Goal: Transaction & Acquisition: Purchase product/service

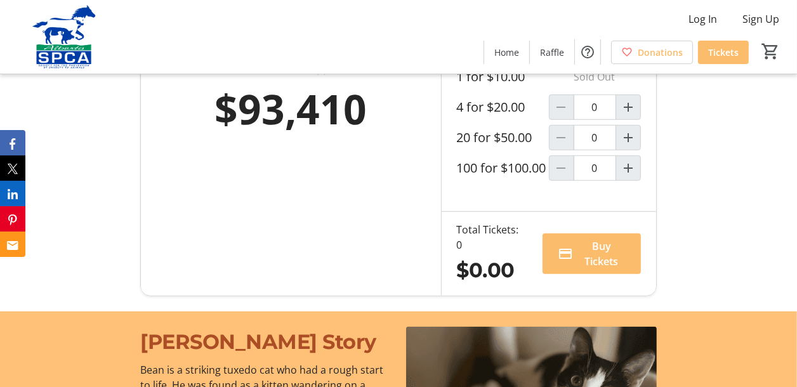
scroll to position [865, 0]
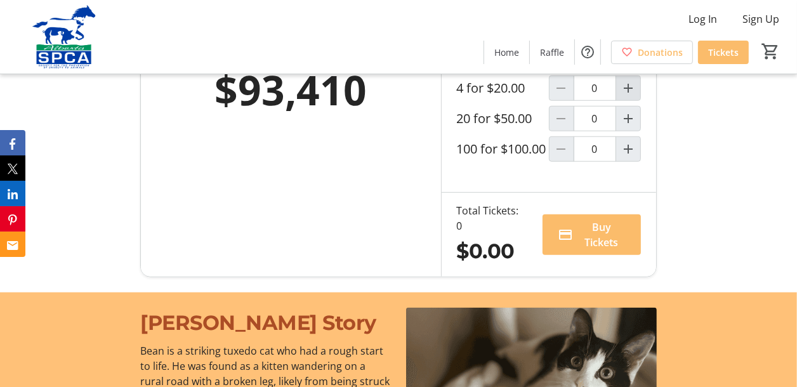
click at [627, 96] on mat-icon "Increment by one" at bounding box center [628, 88] width 15 height 15
type input "1"
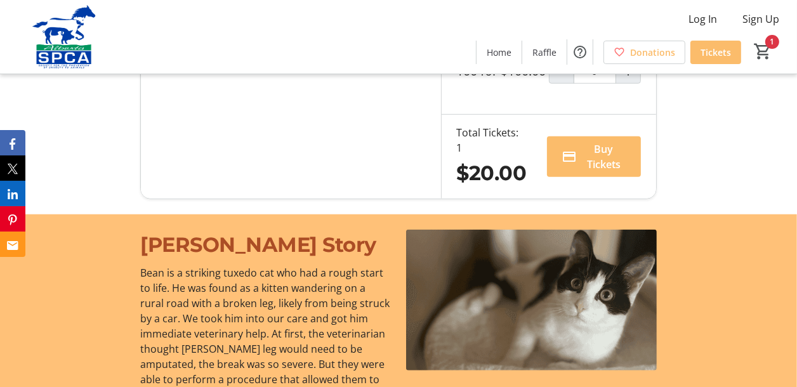
scroll to position [961, 0]
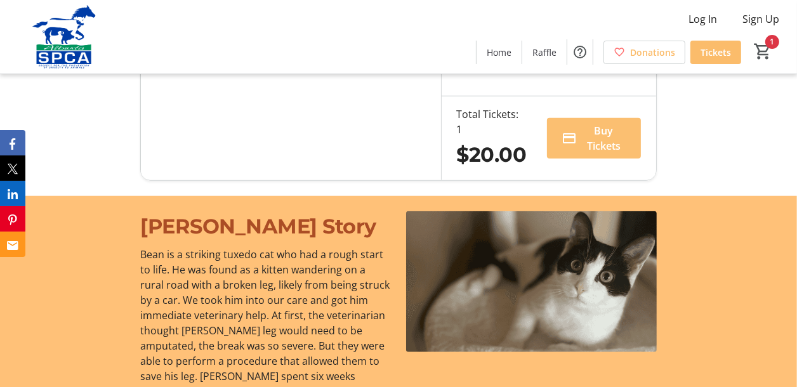
click at [590, 154] on span "Buy Tickets" at bounding box center [603, 138] width 43 height 30
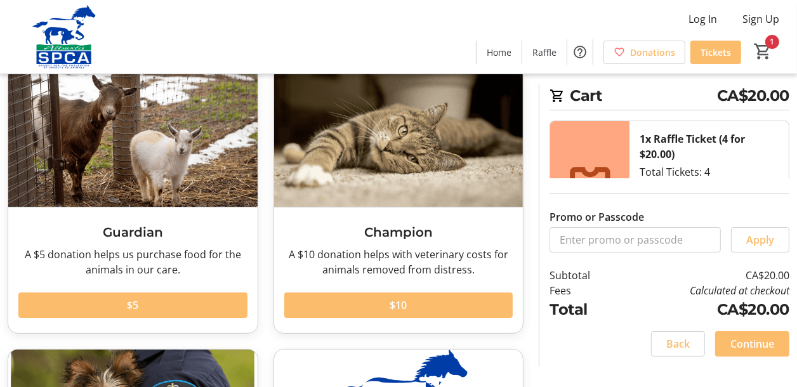
scroll to position [96, 0]
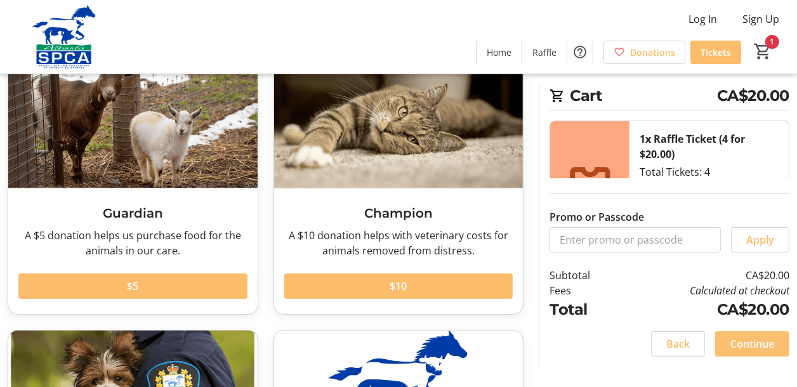
click at [759, 343] on span "Continue" at bounding box center [752, 343] width 44 height 15
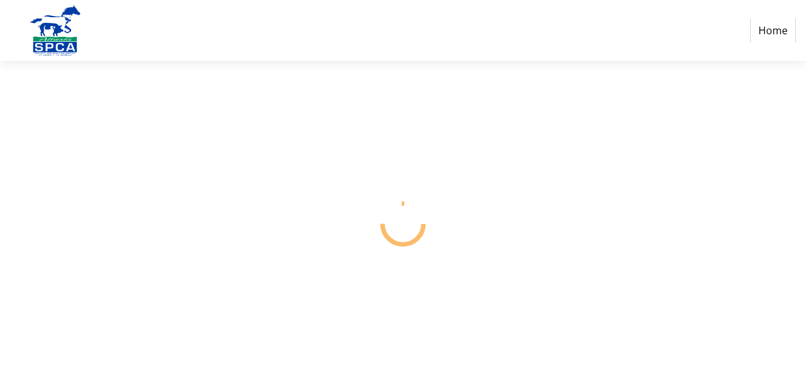
select select "CA"
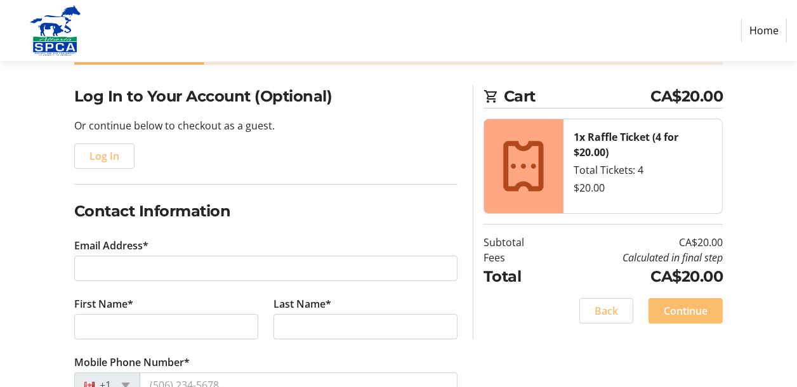
scroll to position [96, 0]
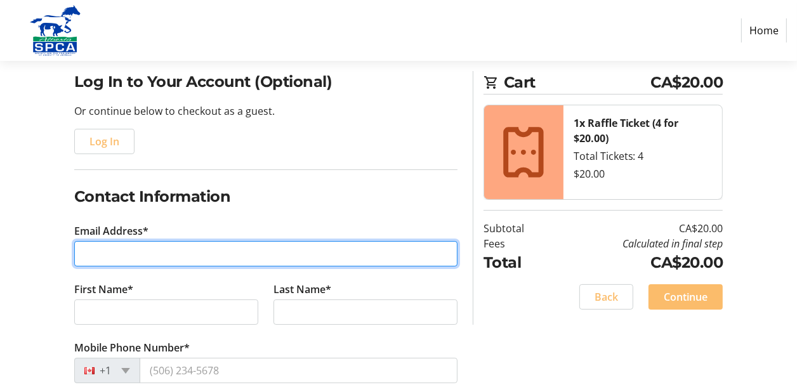
click at [167, 252] on input "Email Address*" at bounding box center [265, 253] width 383 height 25
type input "[PERSON_NAME][EMAIL_ADDRESS][DOMAIN_NAME]"
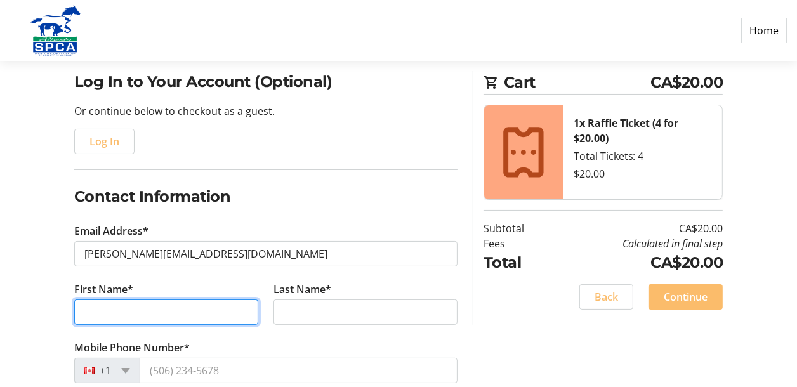
type input "[PERSON_NAME]"
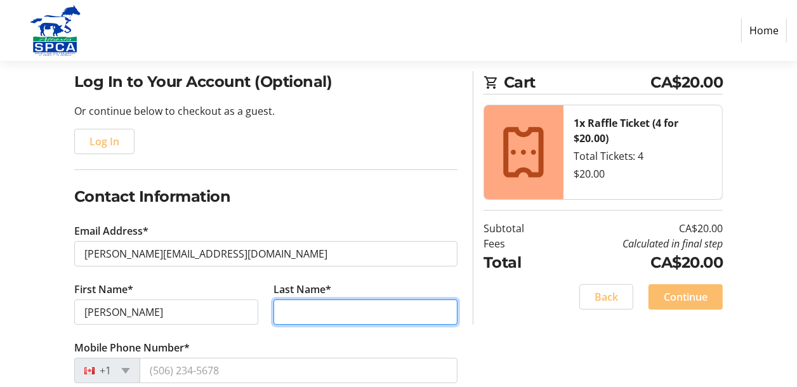
type input "Debert"
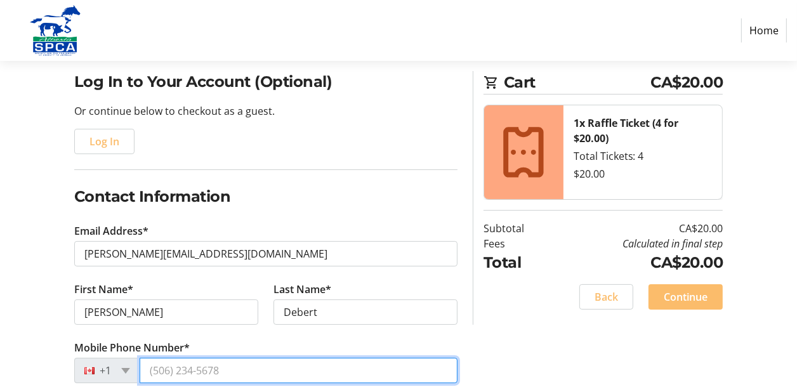
type input "[PHONE_NUMBER]"
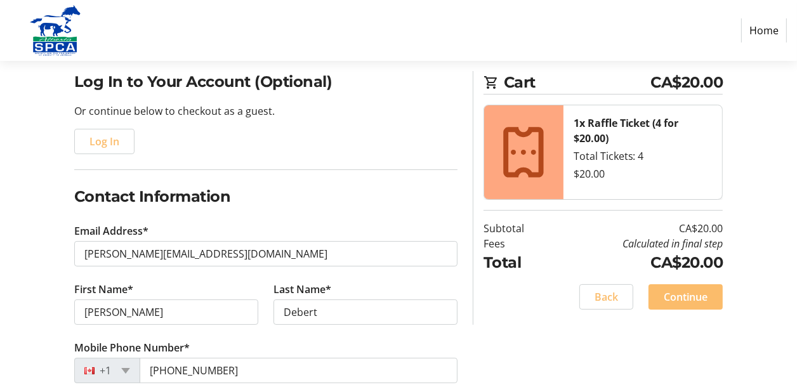
type input "[STREET_ADDRESS]"
type input "[GEOGRAPHIC_DATA]"
select select "AB"
type input "T2E4W7"
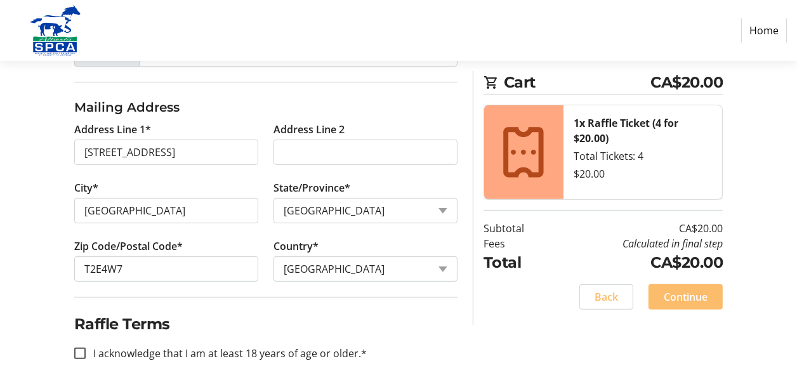
scroll to position [413, 0]
drag, startPoint x: 79, startPoint y: 348, endPoint x: 90, endPoint y: 349, distance: 10.8
click at [79, 348] on input "I acknowledge that I am at least 18 years of age or older.*" at bounding box center [79, 352] width 11 height 11
checkbox input "true"
click at [676, 305] on span at bounding box center [685, 297] width 74 height 30
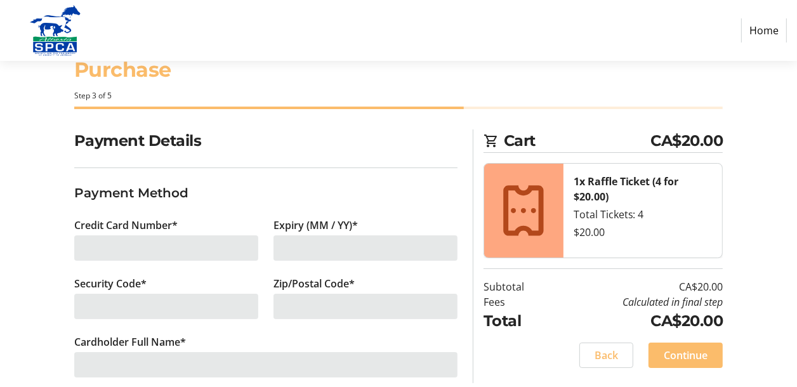
scroll to position [56, 0]
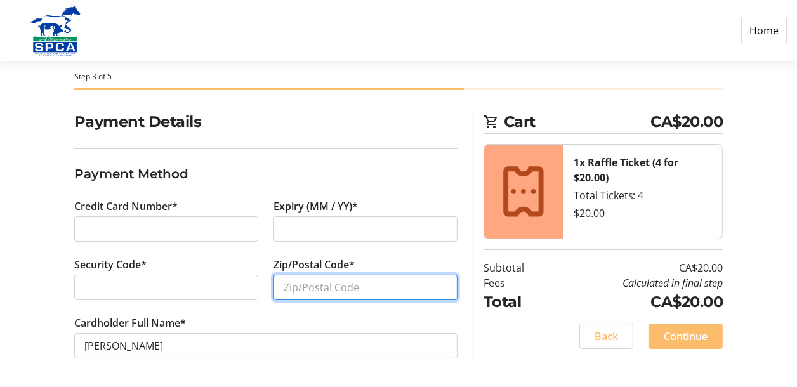
click at [305, 280] on input "Zip/Postal Code*" at bounding box center [365, 287] width 184 height 25
type input "t"
type input "T2E4W7"
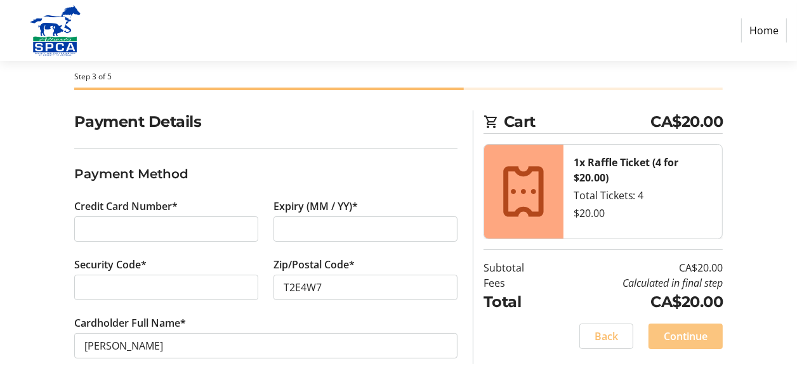
click at [697, 334] on span "Continue" at bounding box center [686, 336] width 44 height 15
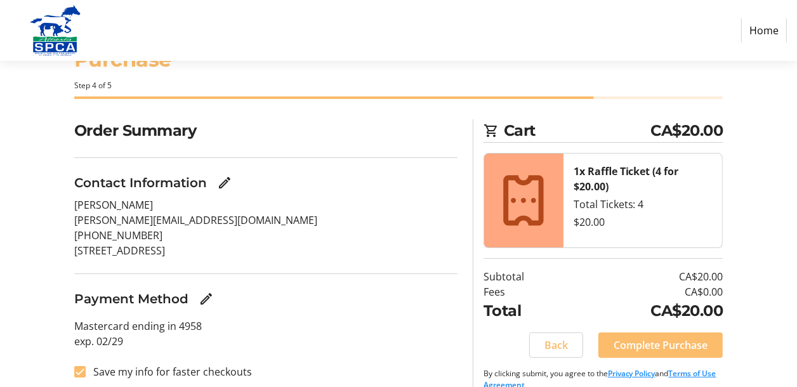
scroll to position [65, 0]
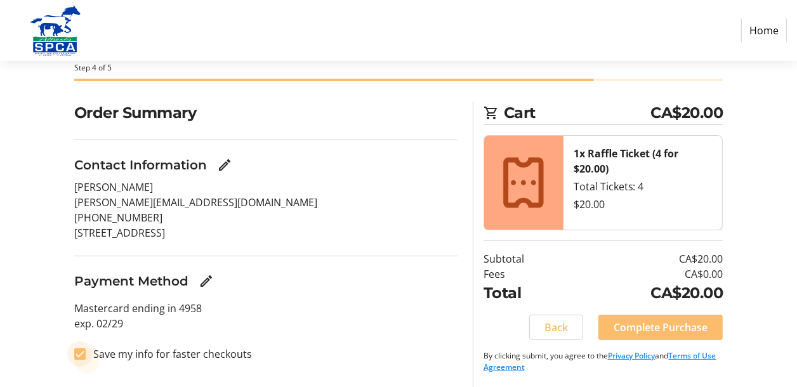
click at [78, 352] on input "Save my info for faster checkouts" at bounding box center [79, 353] width 11 height 11
checkbox input "false"
click at [635, 324] on span "Complete Purchase" at bounding box center [661, 327] width 94 height 15
